Goal: Information Seeking & Learning: Understand process/instructions

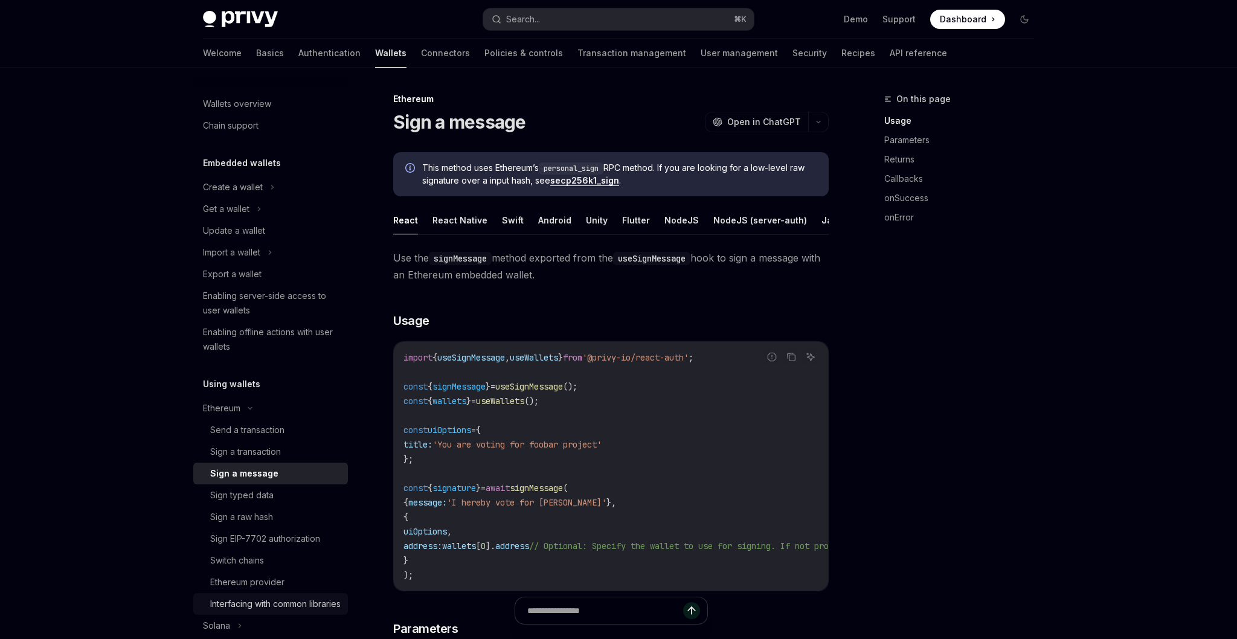
scroll to position [198, 0]
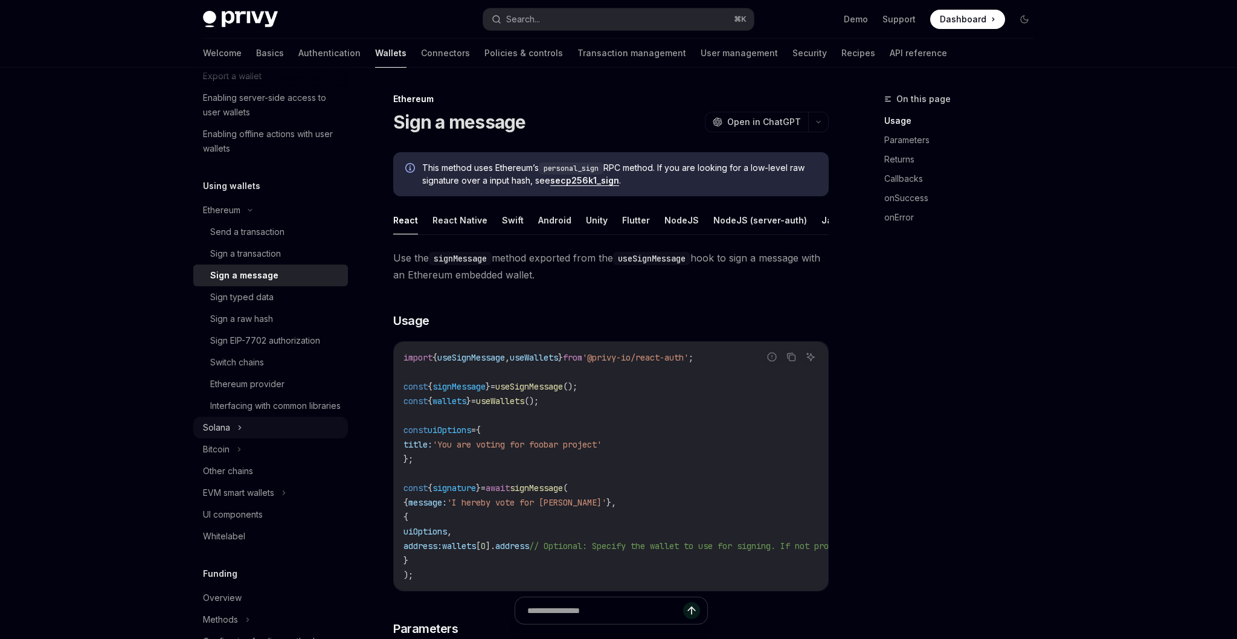
click at [261, 438] on button "Solana" at bounding box center [270, 428] width 155 height 22
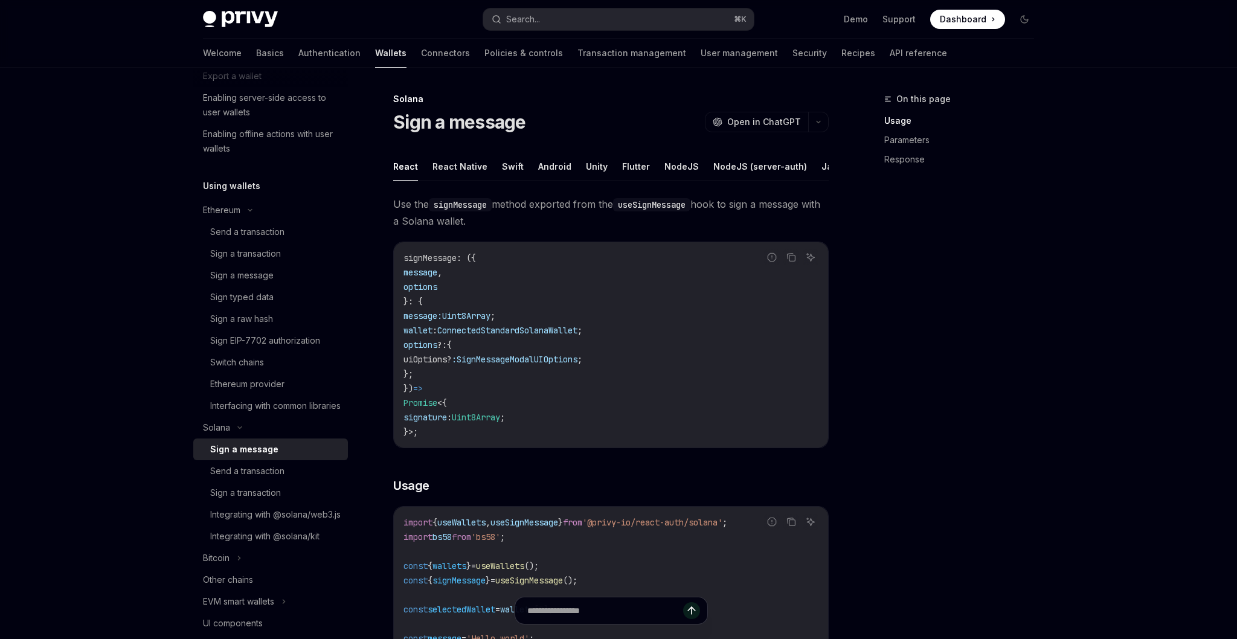
click at [260, 456] on div "Sign a message" at bounding box center [244, 449] width 68 height 14
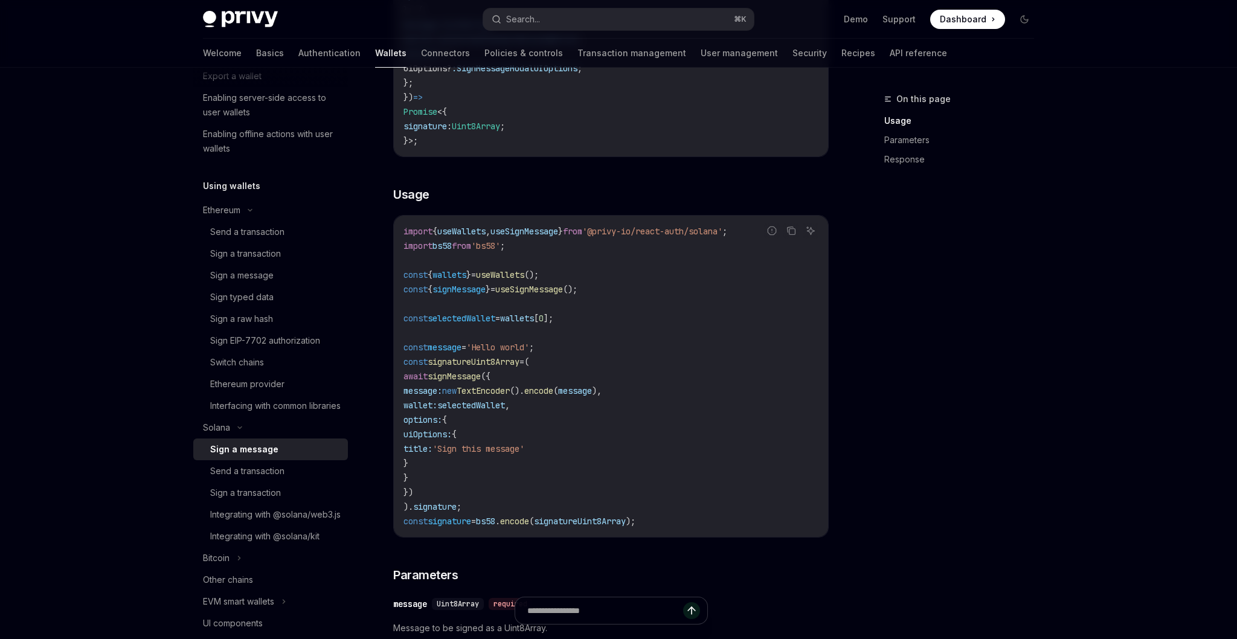
scroll to position [305, 0]
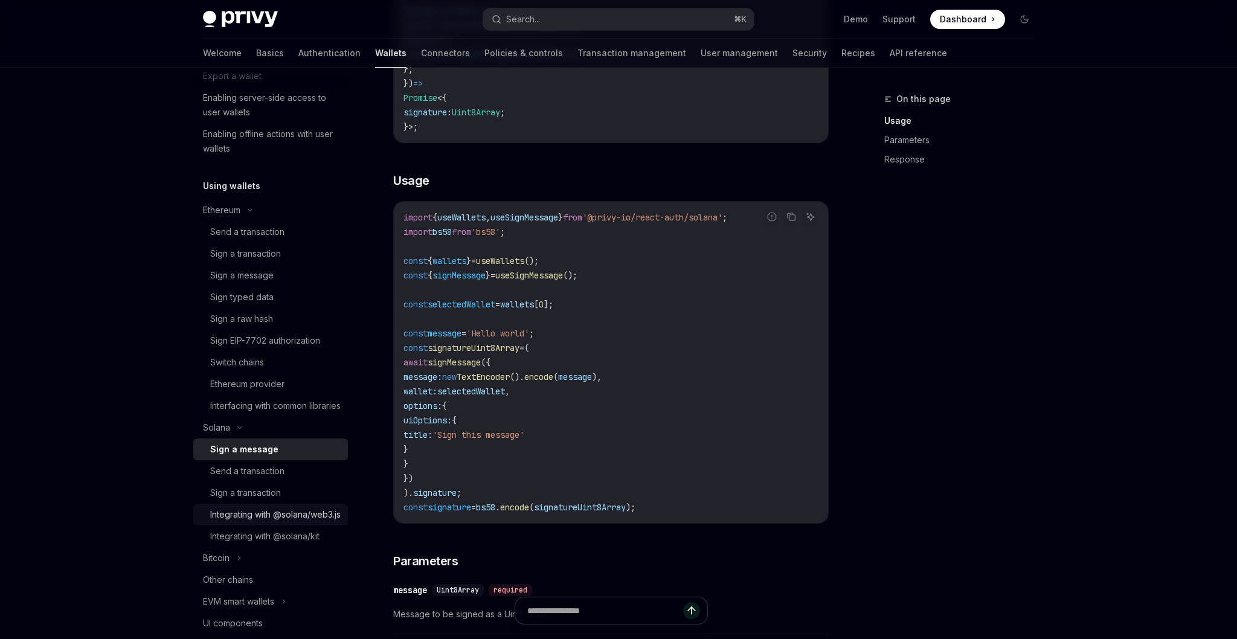
click at [278, 522] on div "Integrating with @solana/web3.js" at bounding box center [275, 514] width 130 height 14
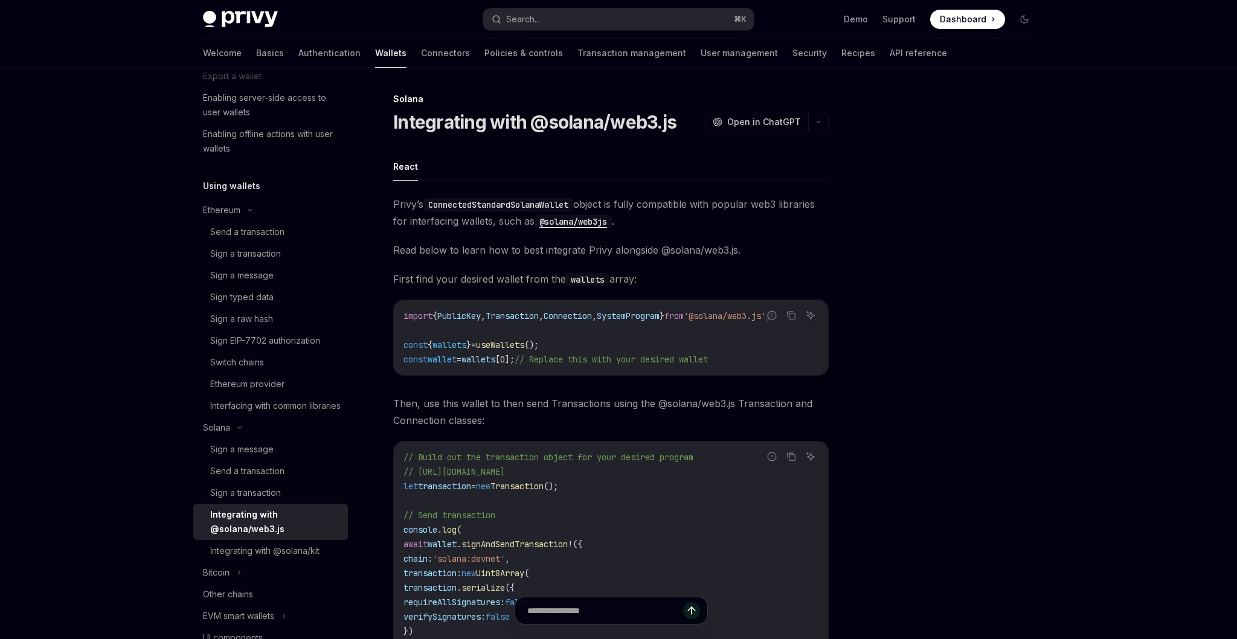
scroll to position [221, 0]
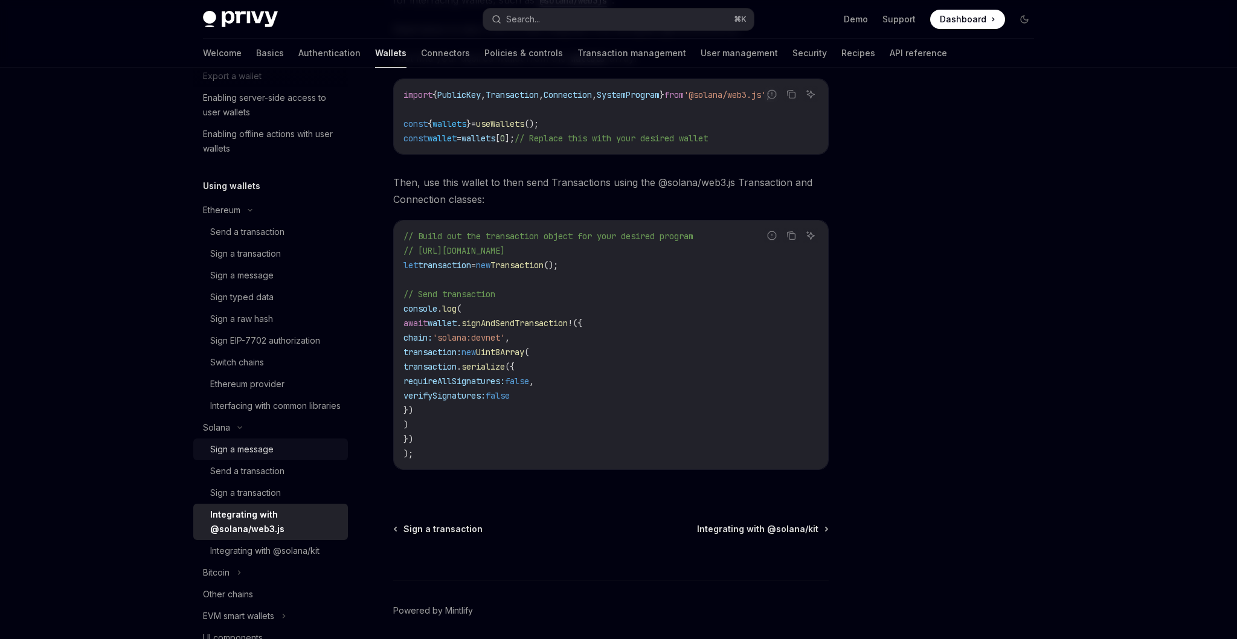
click at [287, 456] on div "Sign a message" at bounding box center [275, 449] width 130 height 14
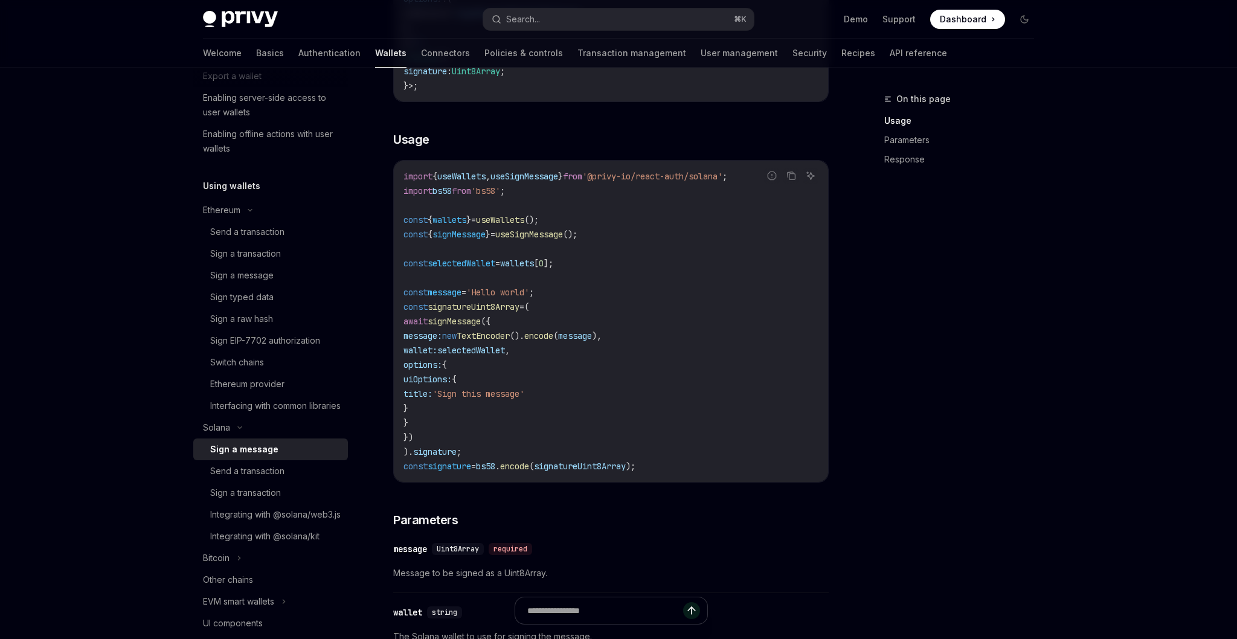
scroll to position [353, 0]
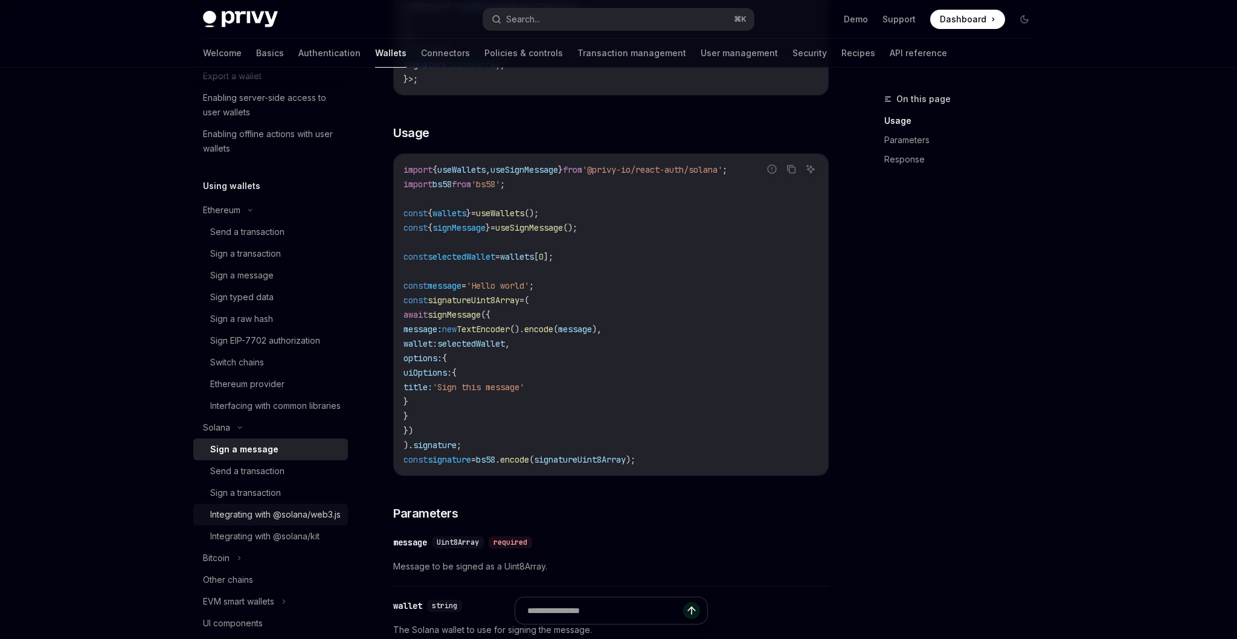
click at [262, 522] on div "Integrating with @solana/web3.js" at bounding box center [275, 514] width 130 height 14
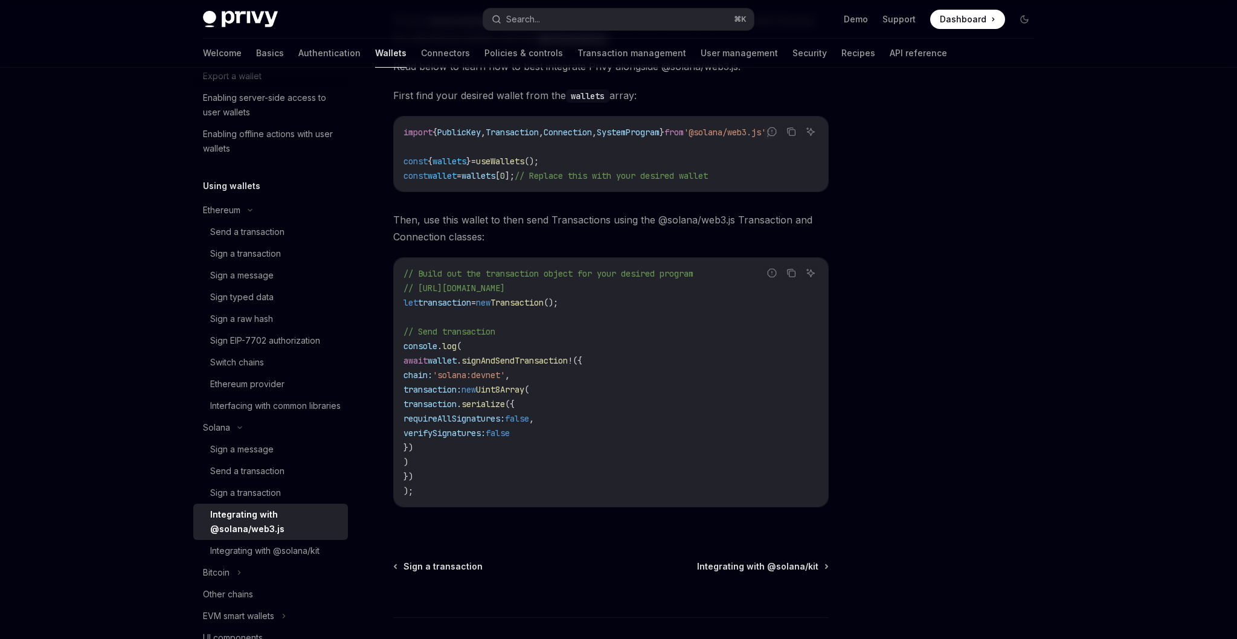
scroll to position [171, 0]
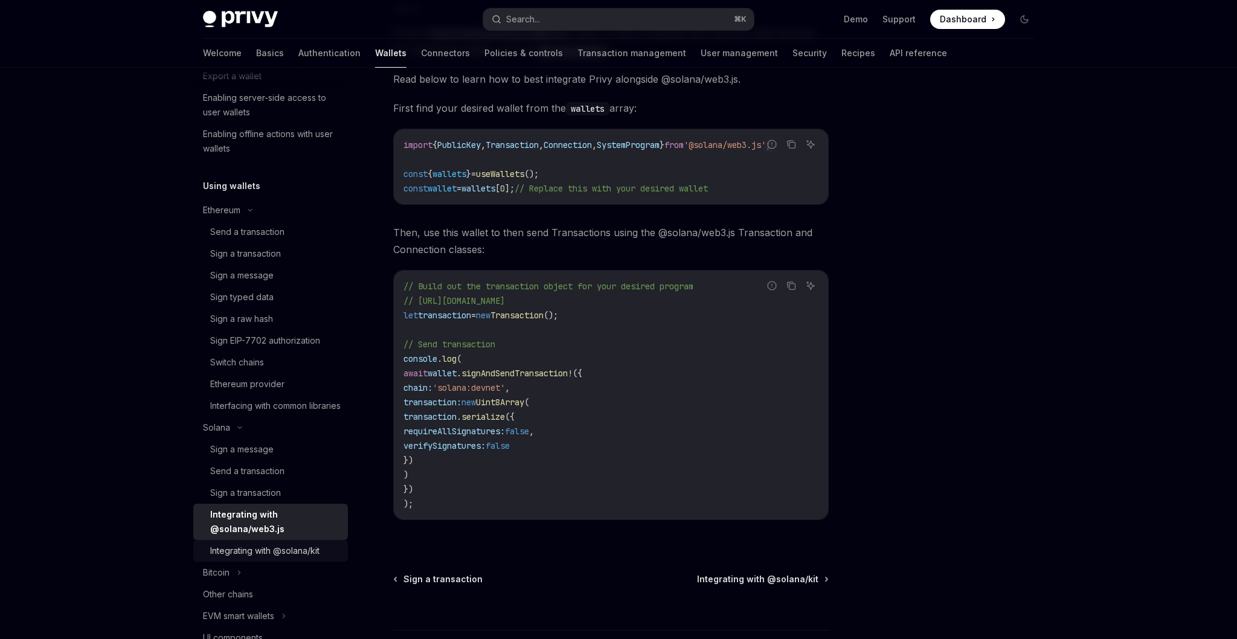
click at [267, 558] on div "Integrating with @solana/kit" at bounding box center [264, 550] width 109 height 14
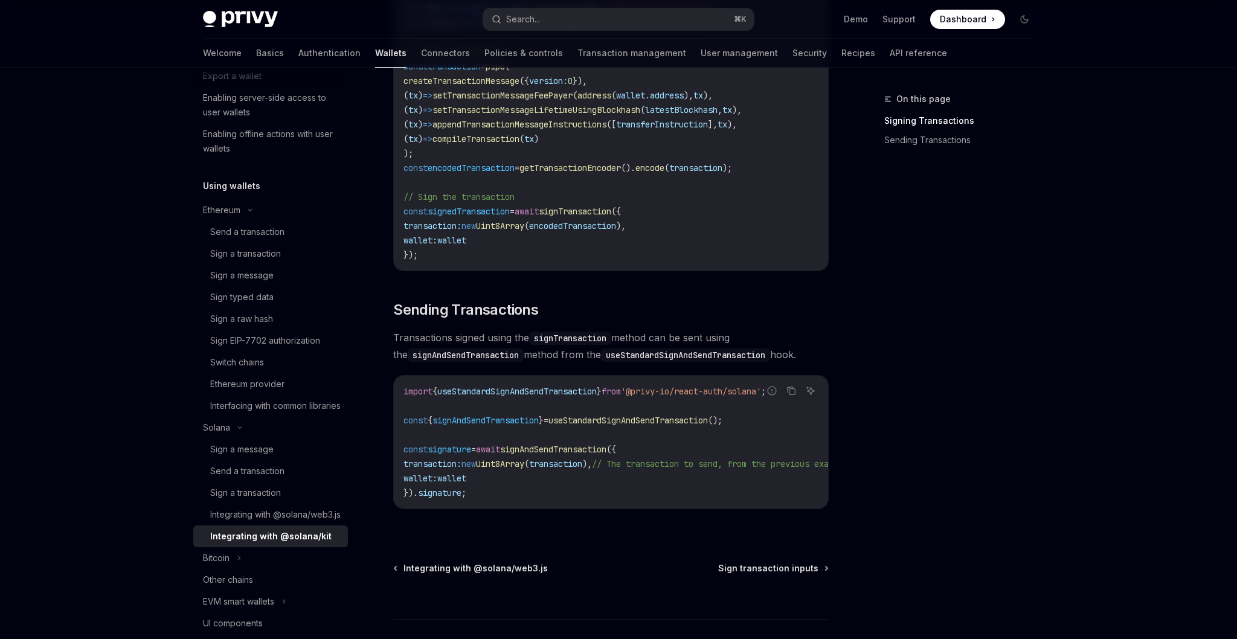
scroll to position [822, 0]
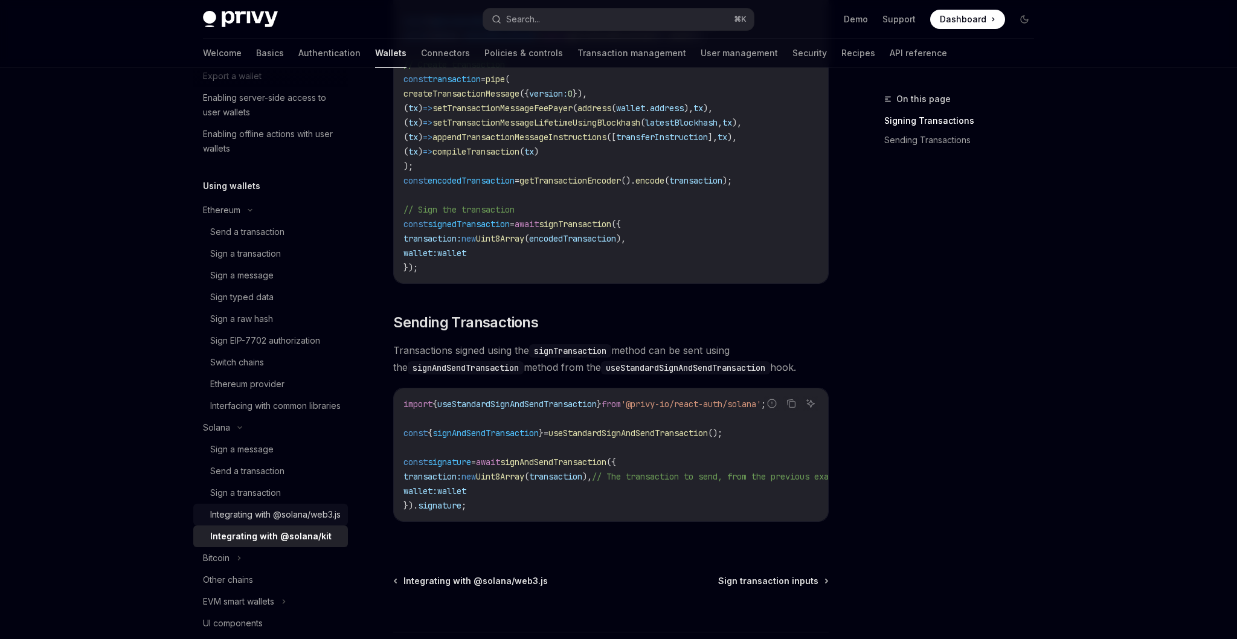
click at [254, 522] on div "Integrating with @solana/web3.js" at bounding box center [275, 514] width 130 height 14
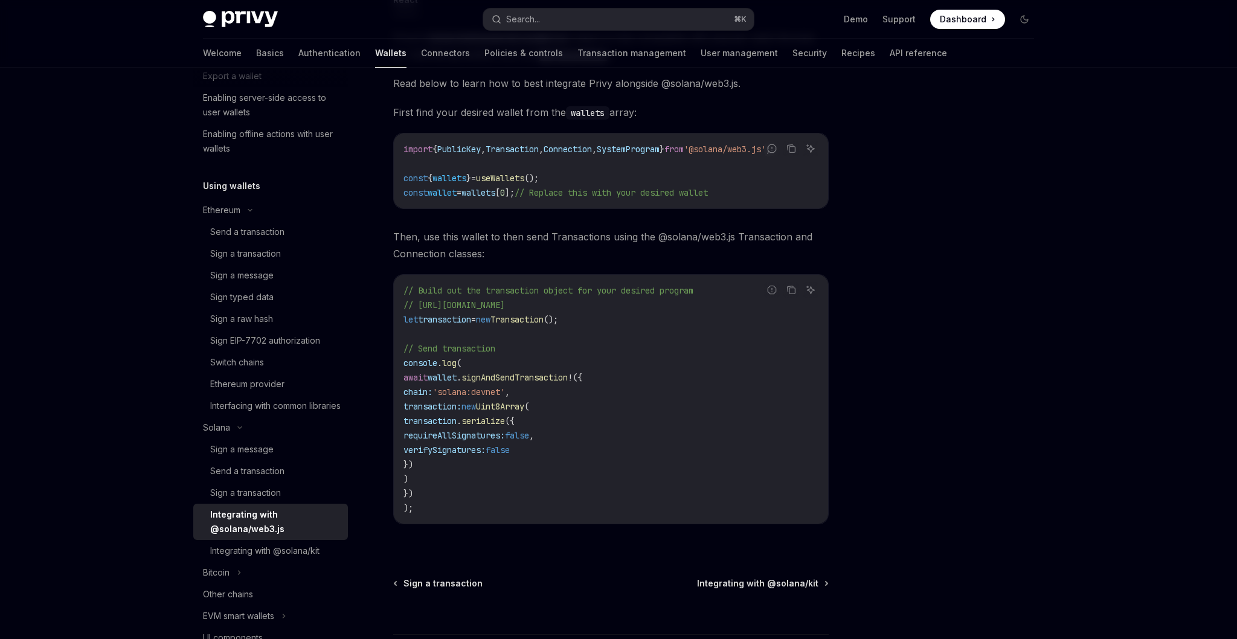
scroll to position [271, 0]
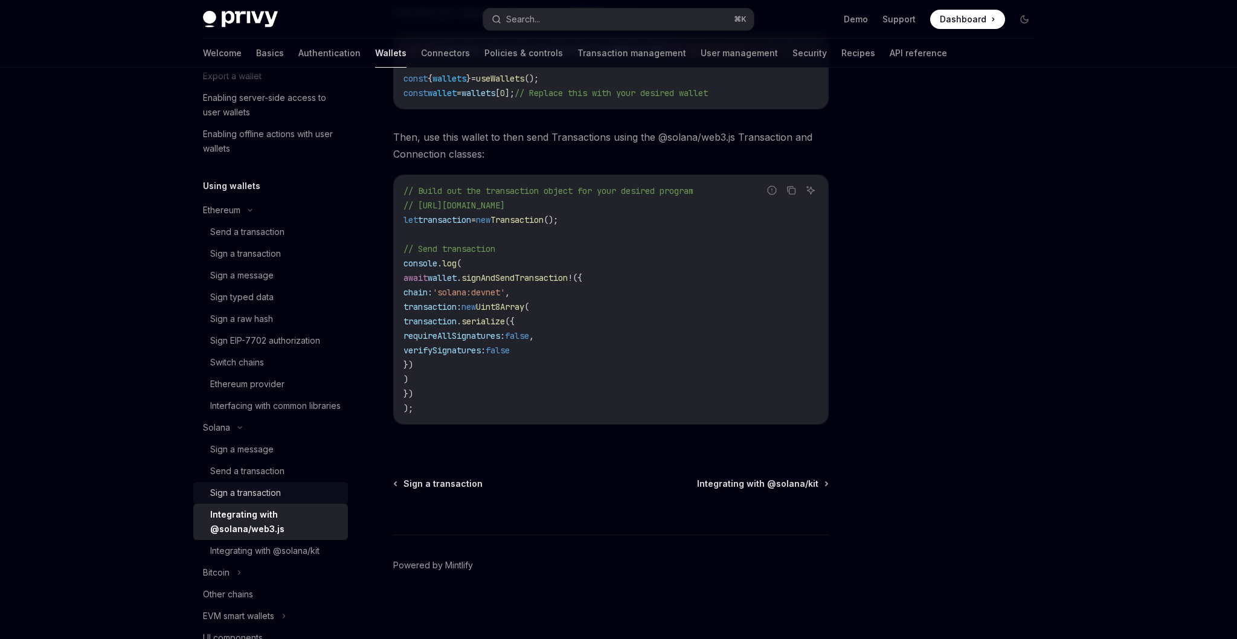
click at [299, 500] on div "Sign a transaction" at bounding box center [275, 492] width 130 height 14
type textarea "*"
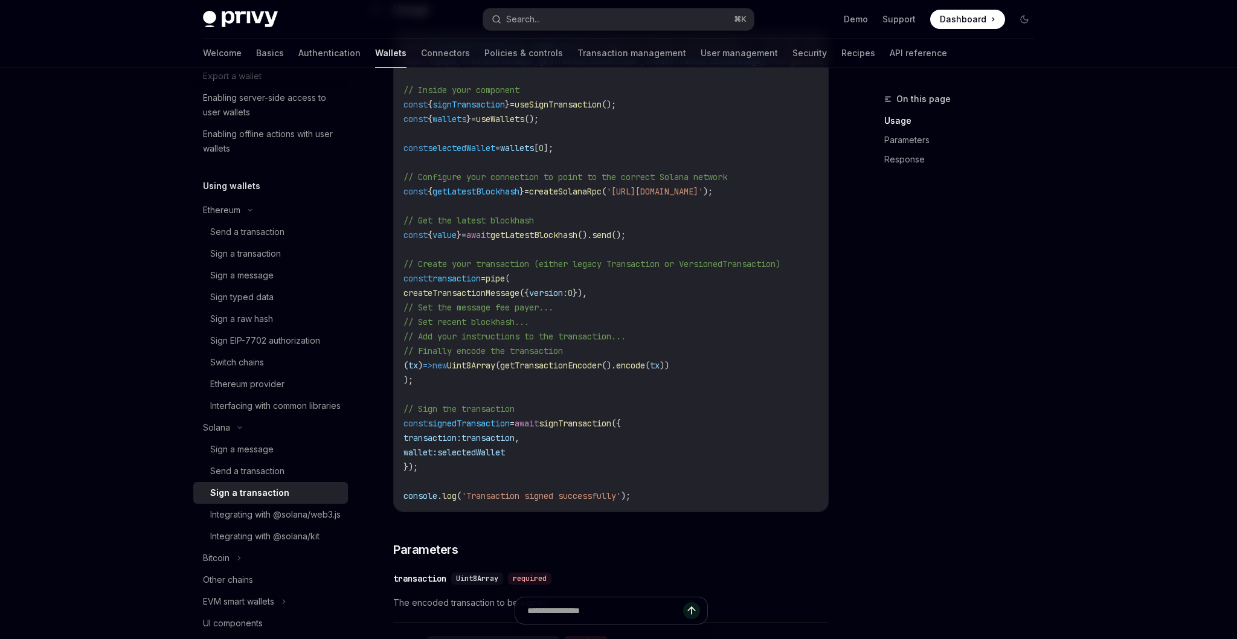
scroll to position [546, 0]
